Goal: Book appointment/travel/reservation

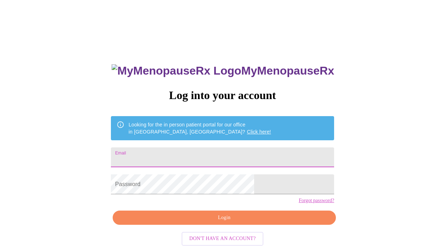
click at [170, 157] on input "Email" at bounding box center [222, 157] width 223 height 20
type input "r"
type input "[EMAIL_ADDRESS][DOMAIN_NAME]"
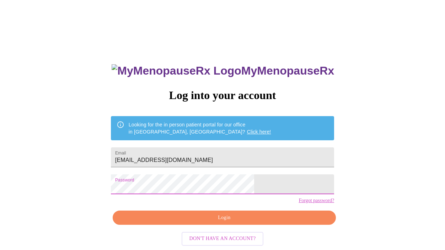
click at [208, 241] on center "Don't have an account?" at bounding box center [222, 238] width 223 height 21
click at [208, 225] on button "Login" at bounding box center [224, 218] width 223 height 15
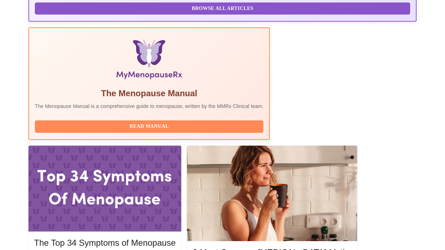
scroll to position [211, 0]
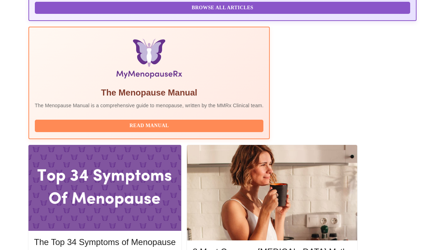
drag, startPoint x: 141, startPoint y: 88, endPoint x: 76, endPoint y: 90, distance: 65.4
copy h3 "[PERSON_NAME], MD,"
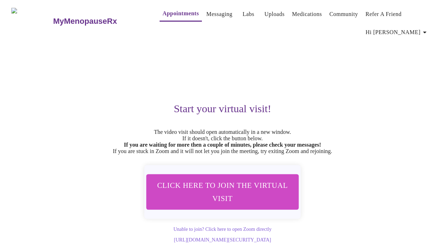
click at [60, 21] on h3 "MyMenopauseRx" at bounding box center [85, 21] width 64 height 9
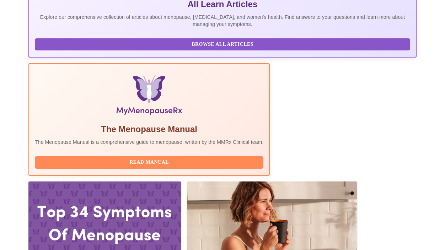
scroll to position [267, 0]
